Goal: Transaction & Acquisition: Book appointment/travel/reservation

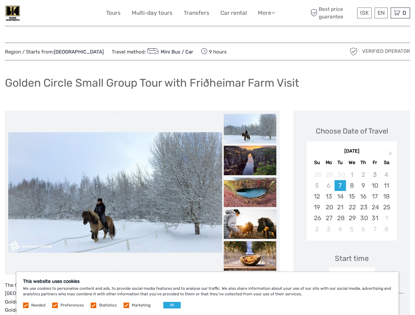
click at [266, 13] on link "More" at bounding box center [266, 13] width 17 height 10
click at [274, 12] on icon at bounding box center [273, 13] width 4 height 6
click at [364, 13] on span "ISK" at bounding box center [364, 13] width 9 height 7
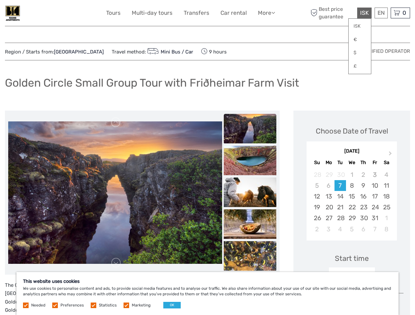
click at [381, 13] on div "EN English Español Deutsch" at bounding box center [381, 13] width 13 height 11
click at [400, 13] on div "0 Items Total 0 ISK Checkout The shopping cart is empty." at bounding box center [400, 13] width 19 height 11
click at [115, 193] on img at bounding box center [115, 193] width 214 height 143
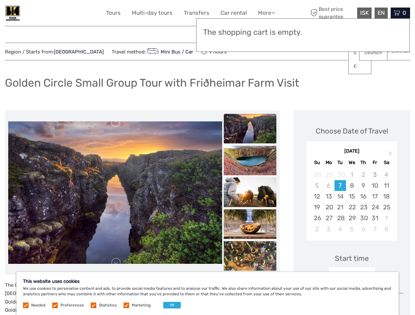
click at [116, 123] on link at bounding box center [116, 122] width 11 height 11
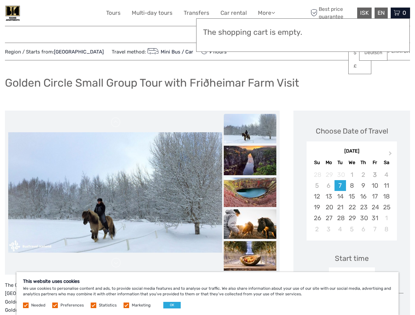
click at [116, 263] on link at bounding box center [116, 263] width 11 height 11
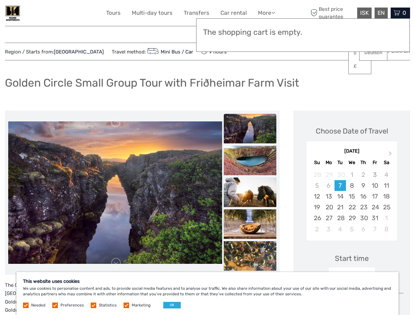
click at [250, 129] on img at bounding box center [250, 129] width 53 height 30
click at [250, 161] on img at bounding box center [250, 161] width 53 height 30
